Goal: Information Seeking & Learning: Get advice/opinions

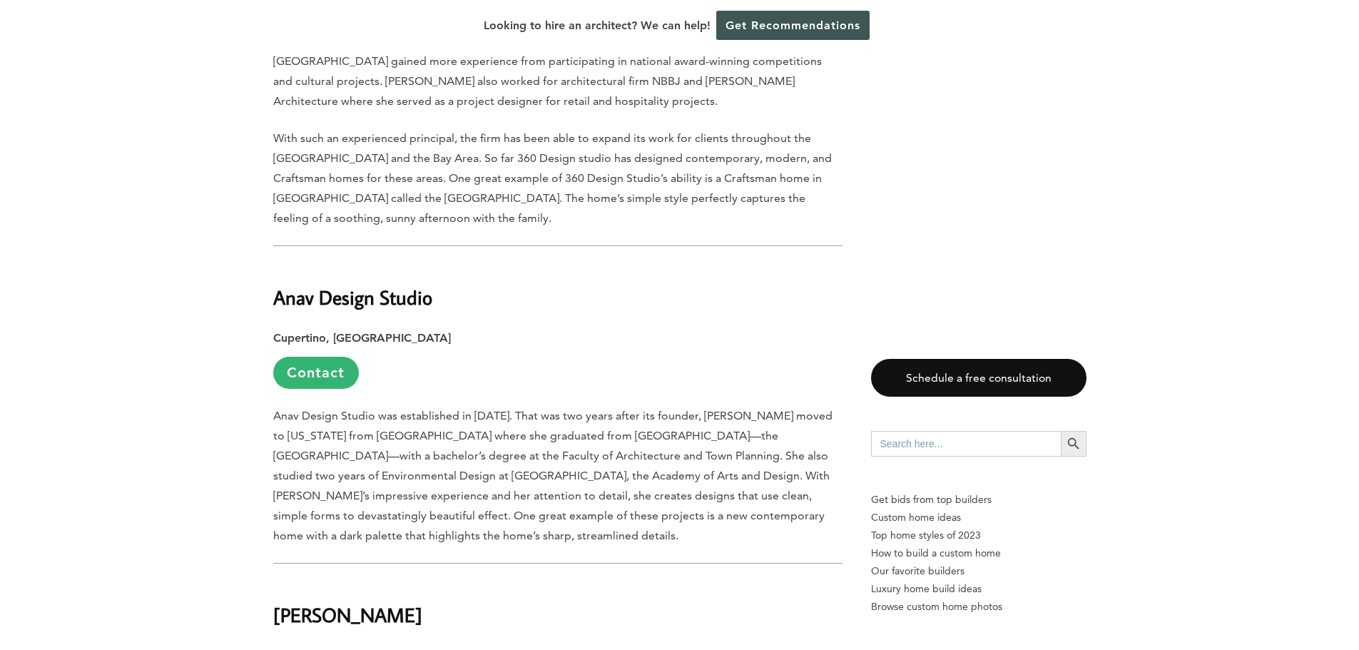
scroll to position [1475, 0]
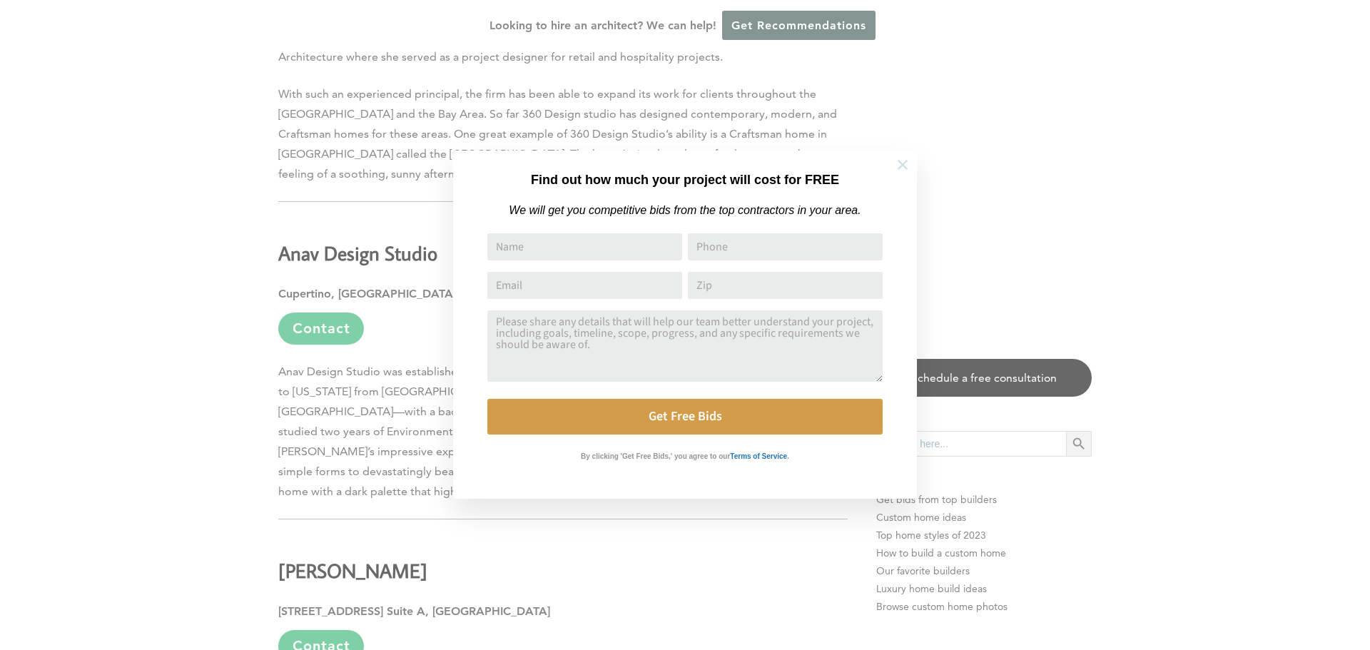
click at [907, 164] on icon at bounding box center [903, 165] width 16 height 16
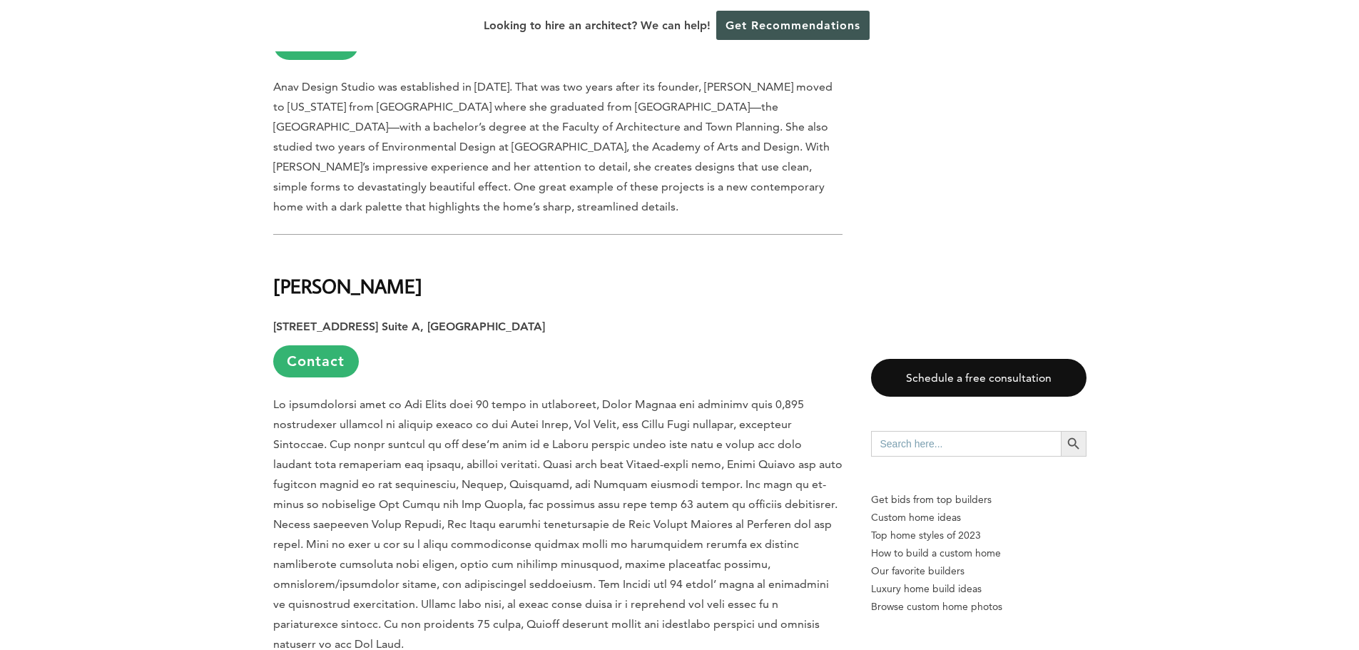
scroll to position [1760, 0]
drag, startPoint x: 275, startPoint y: 266, endPoint x: 377, endPoint y: 270, distance: 101.4
click at [377, 270] on h2 "[PERSON_NAME]" at bounding box center [557, 275] width 569 height 49
copy h2 "[PERSON_NAME]"
click at [662, 316] on p "[STREET_ADDRESS] [GEOGRAPHIC_DATA] Contact" at bounding box center [557, 346] width 569 height 61
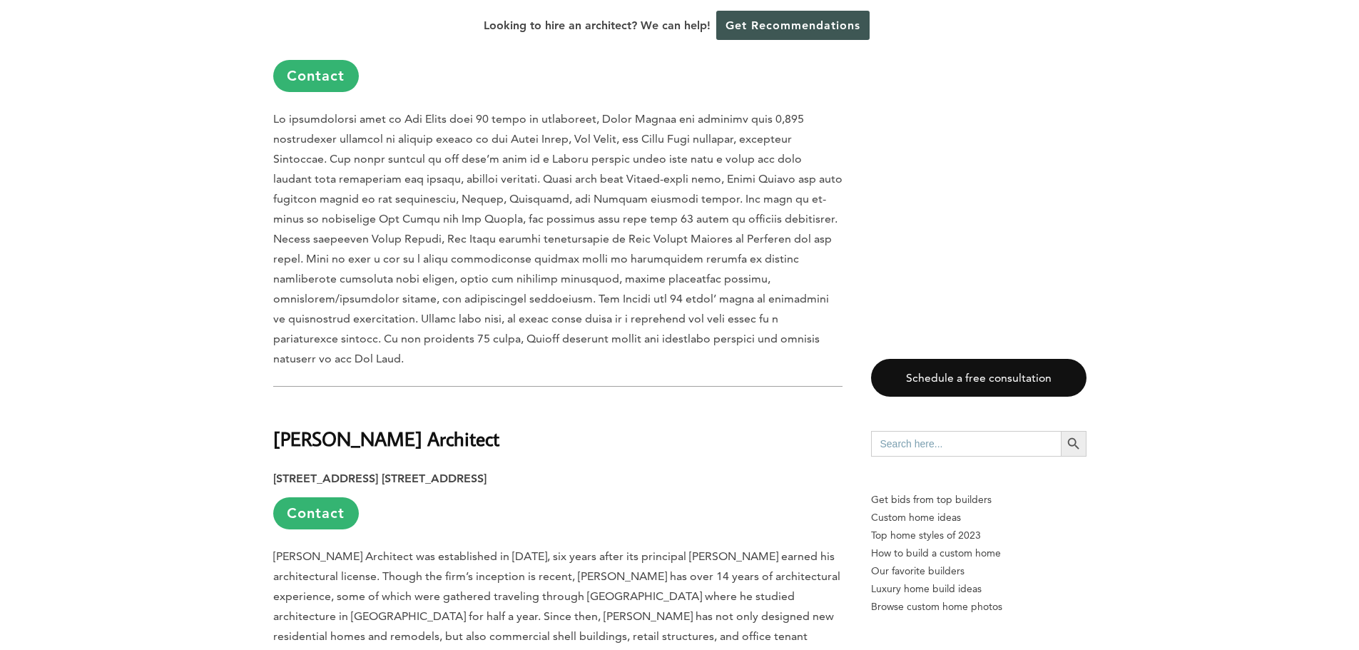
scroll to position [2045, 0]
drag, startPoint x: 274, startPoint y: 400, endPoint x: 459, endPoint y: 401, distance: 185.5
click at [459, 403] on h2 "[PERSON_NAME] Architect" at bounding box center [557, 427] width 569 height 49
copy h2 "[PERSON_NAME] Architect"
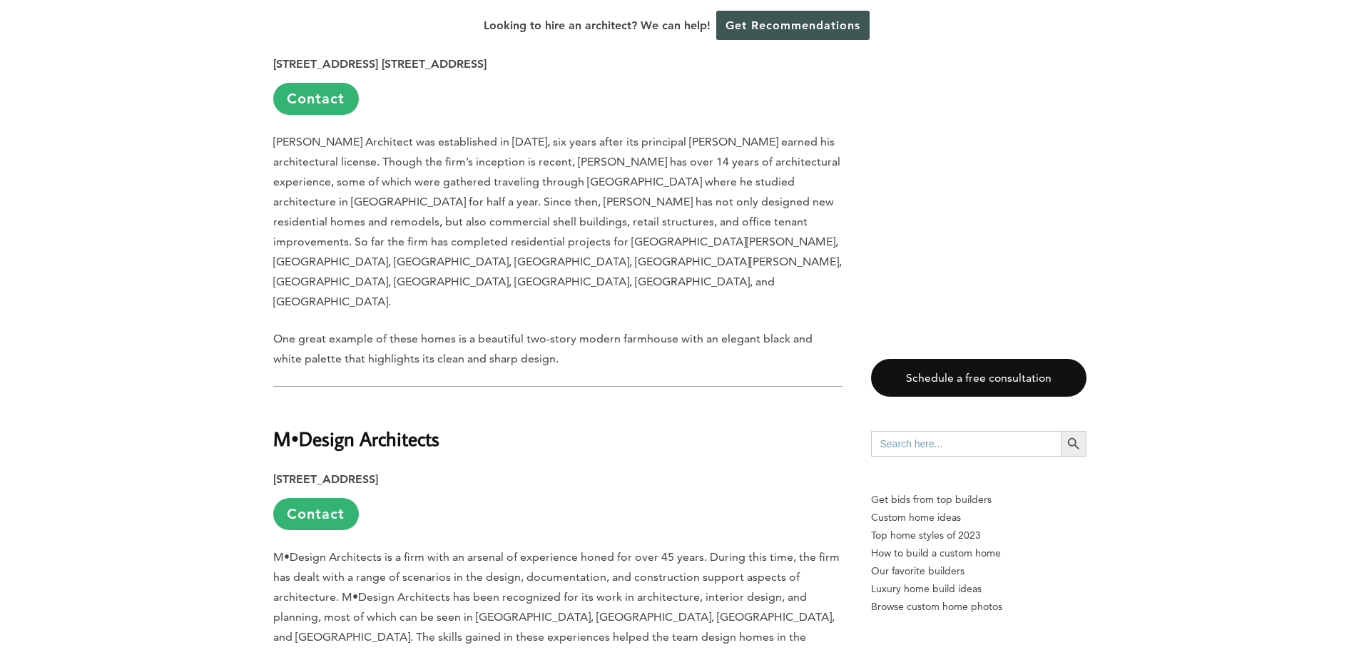
scroll to position [2473, 0]
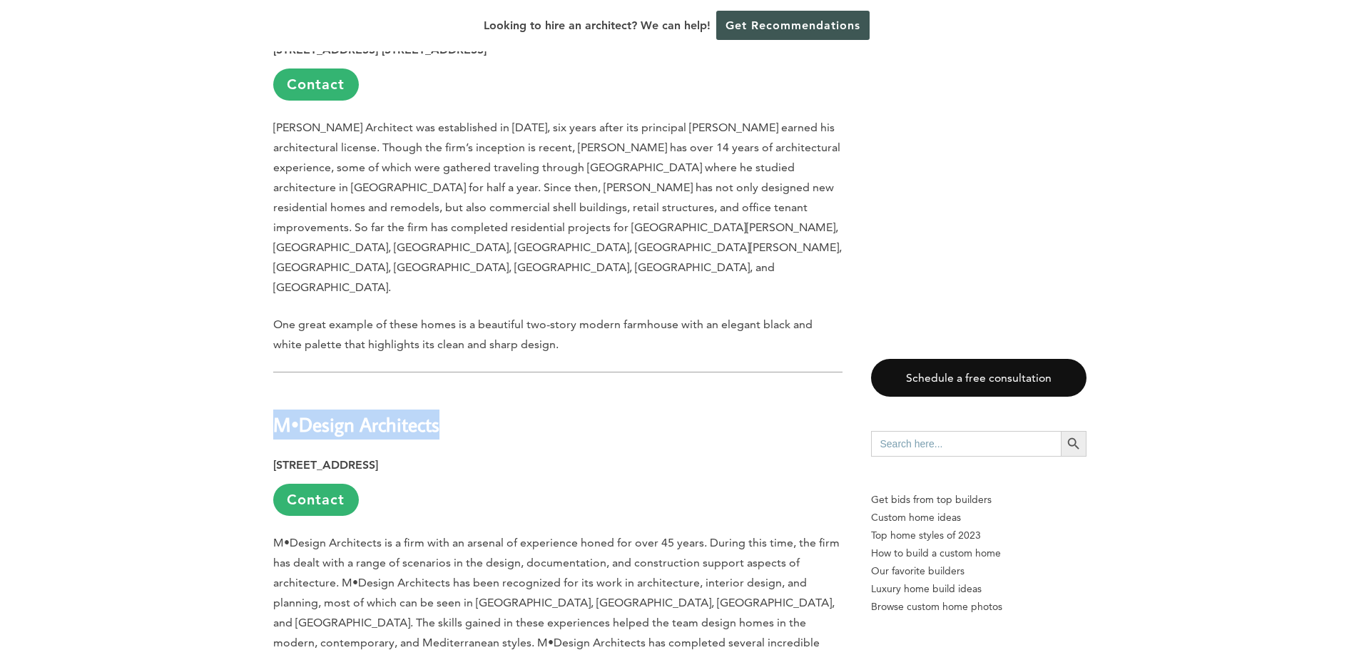
drag, startPoint x: 274, startPoint y: 347, endPoint x: 444, endPoint y: 340, distance: 170.7
click at [444, 390] on h2 "M•Design Architects" at bounding box center [557, 414] width 569 height 49
copy h2 "M•Design Architects"
click at [1064, 260] on aside "Schedule a free consultation Search for: Search Button Get bids from top builde…" at bounding box center [978, 68] width 215 height 3519
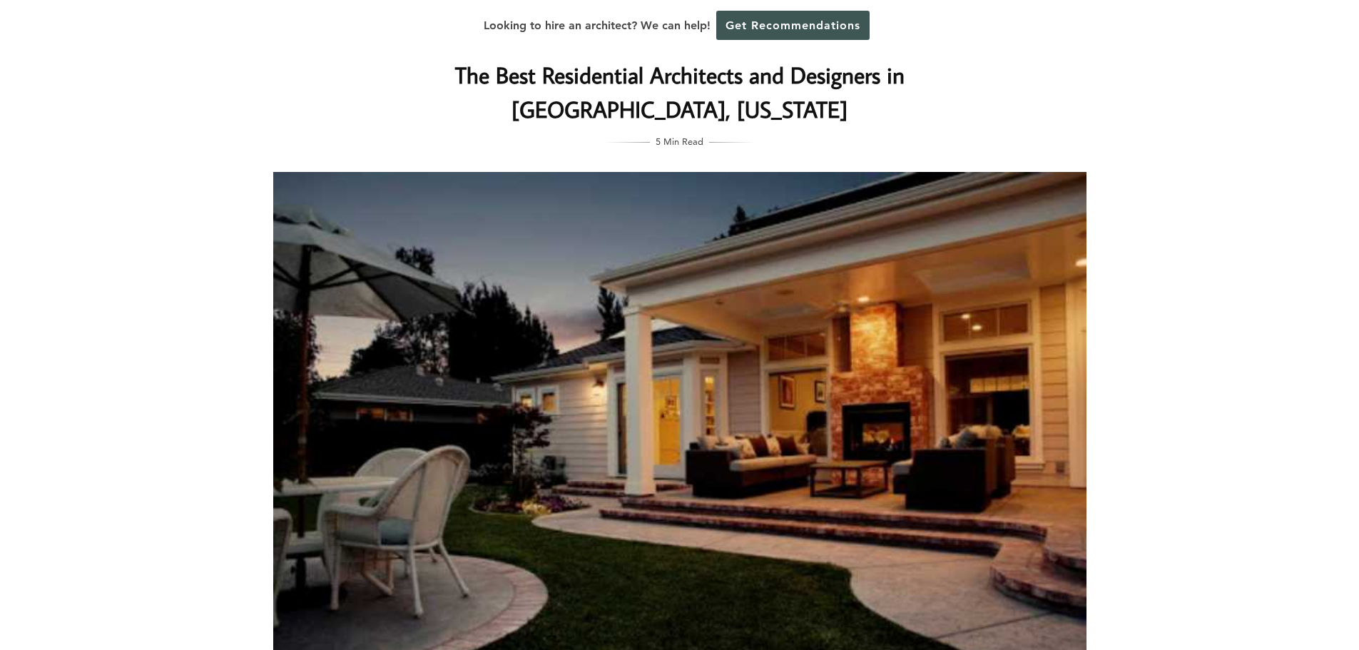
scroll to position [0, 0]
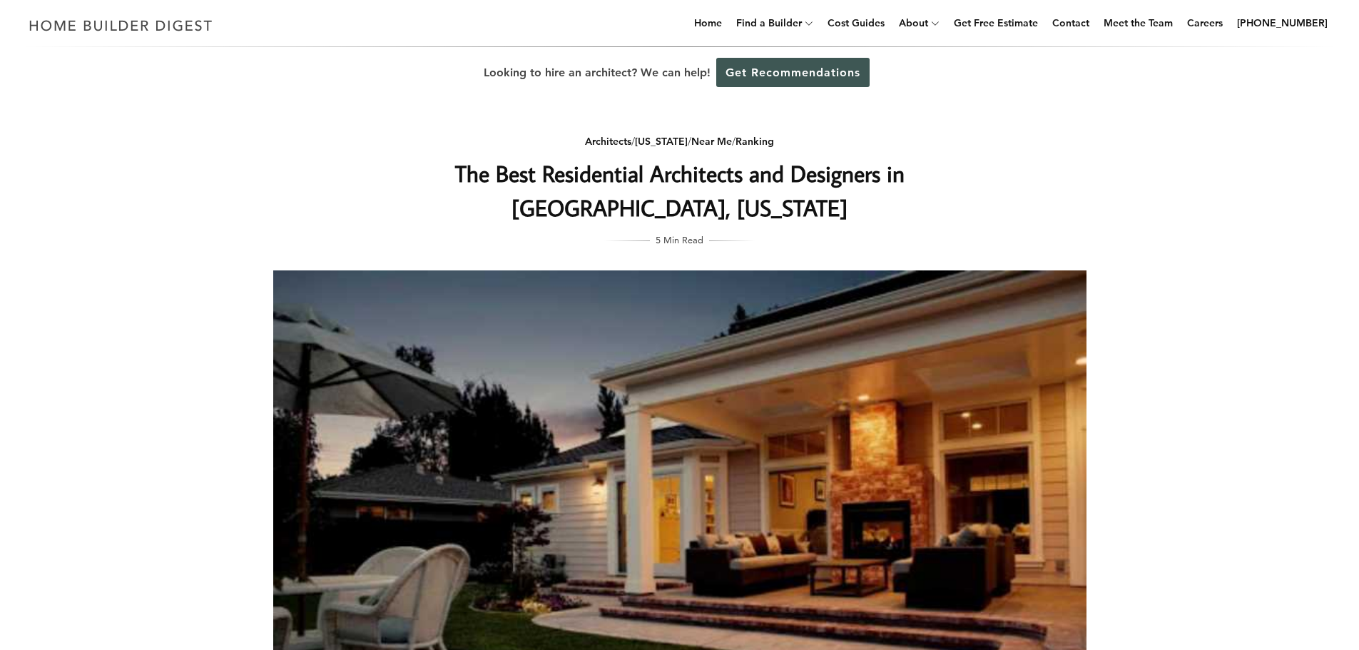
click at [799, 68] on link "Get Recommendations" at bounding box center [792, 72] width 153 height 29
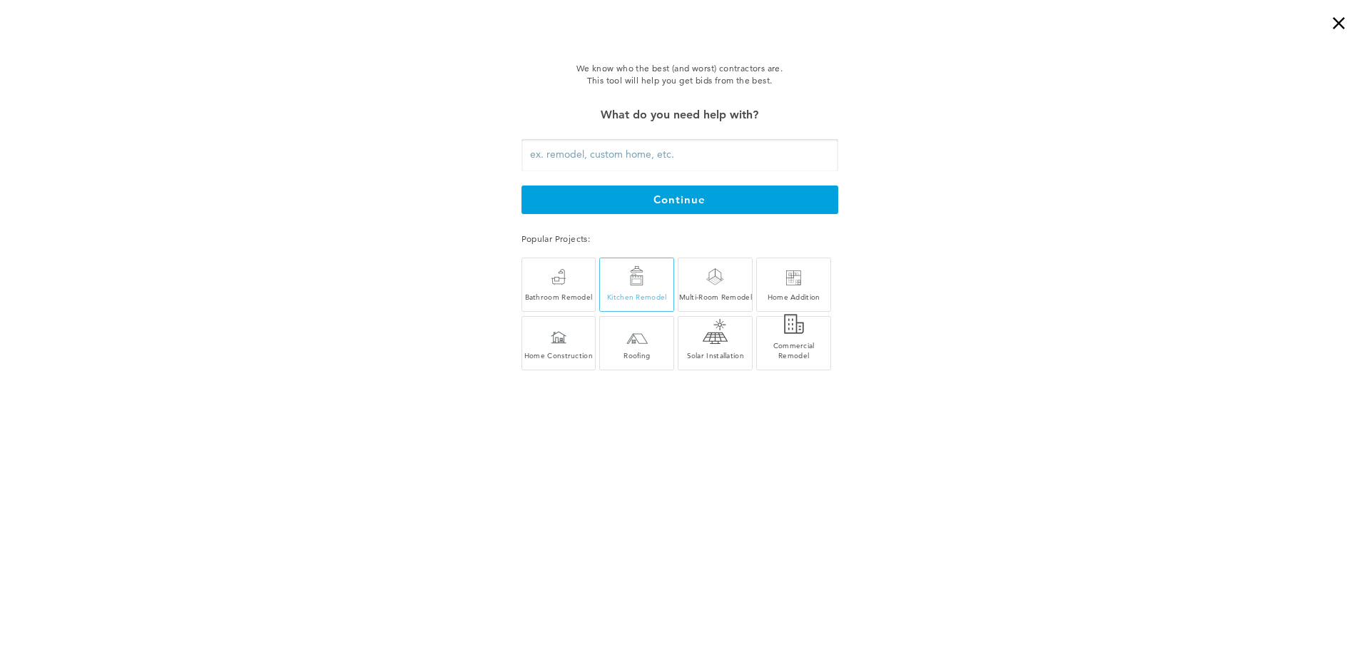
click at [610, 287] on div "Kitchen Remodel" at bounding box center [636, 285] width 73 height 34
type input "Kitchen Remodel"
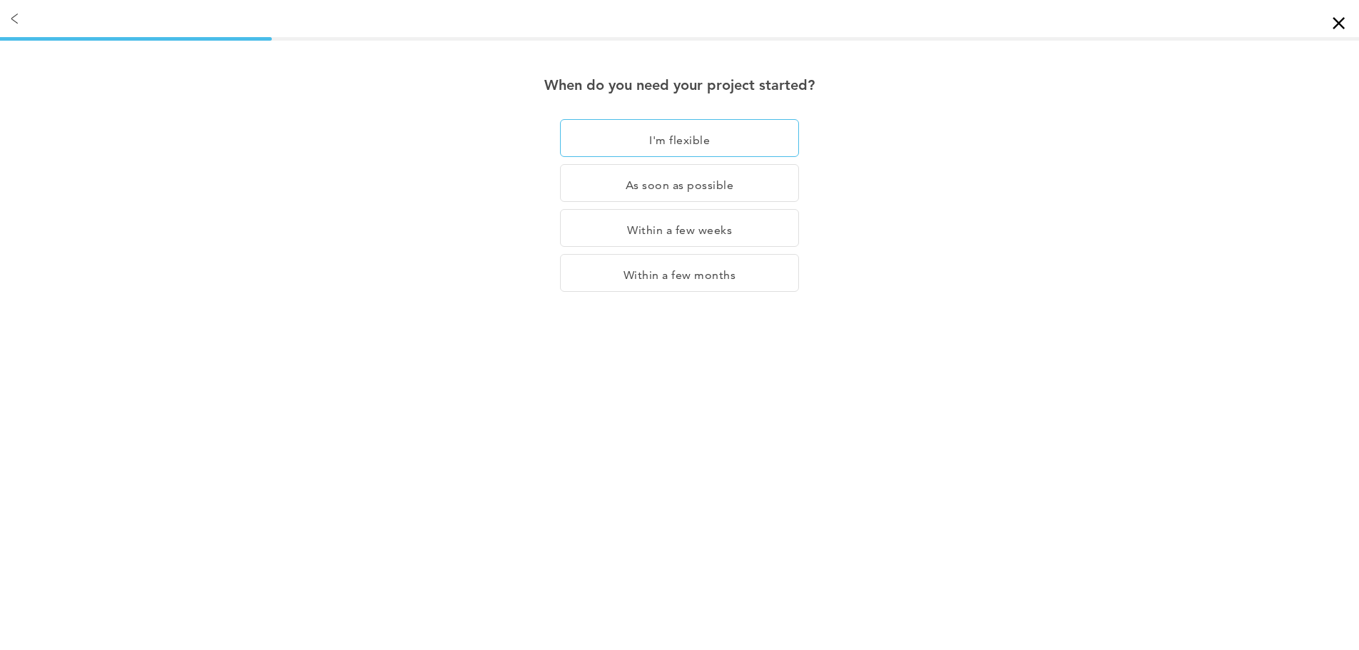
click at [640, 164] on div "I'm flexible" at bounding box center [679, 183] width 239 height 38
